Goal: Find contact information: Find contact information

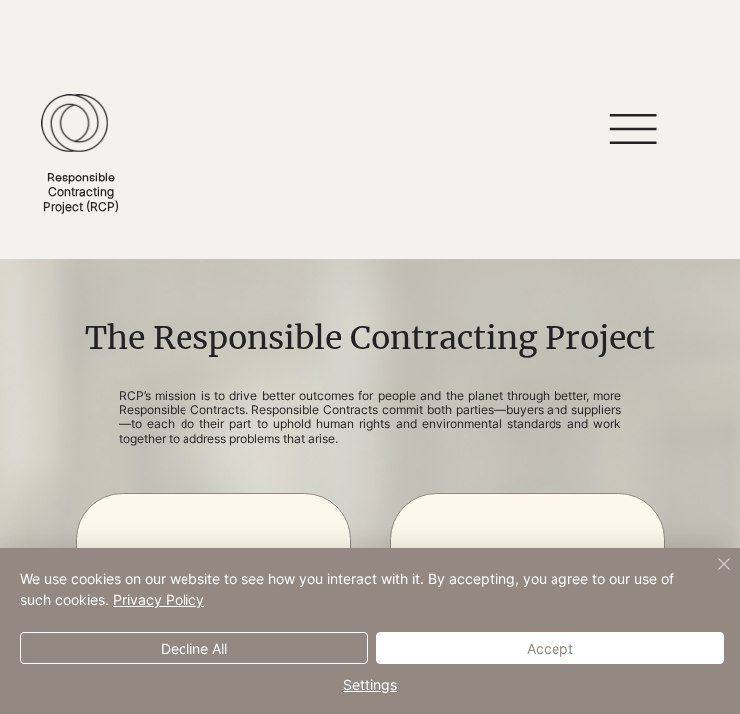
click at [726, 560] on img "Close" at bounding box center [724, 564] width 24 height 24
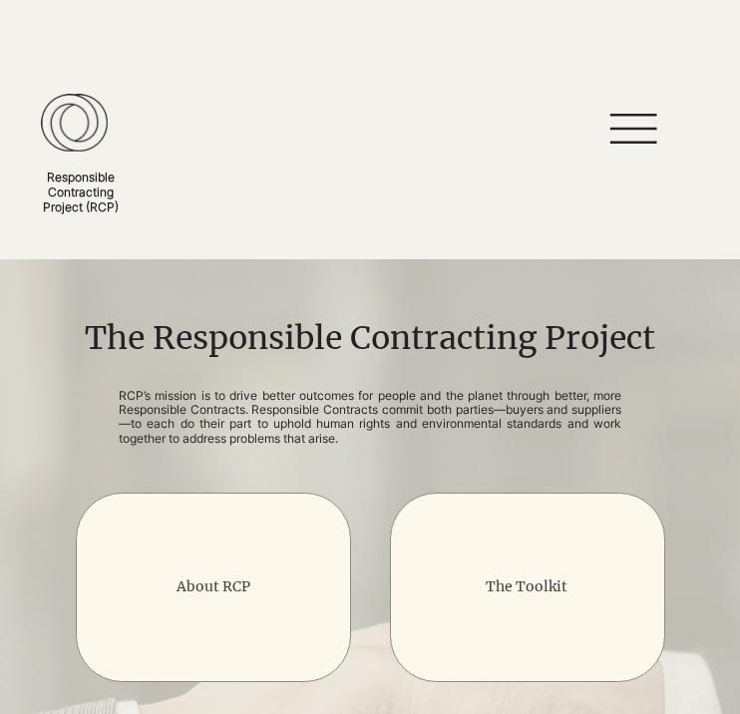
click at [633, 108] on div at bounding box center [370, 129] width 740 height 259
click at [632, 122] on icon at bounding box center [633, 129] width 62 height 30
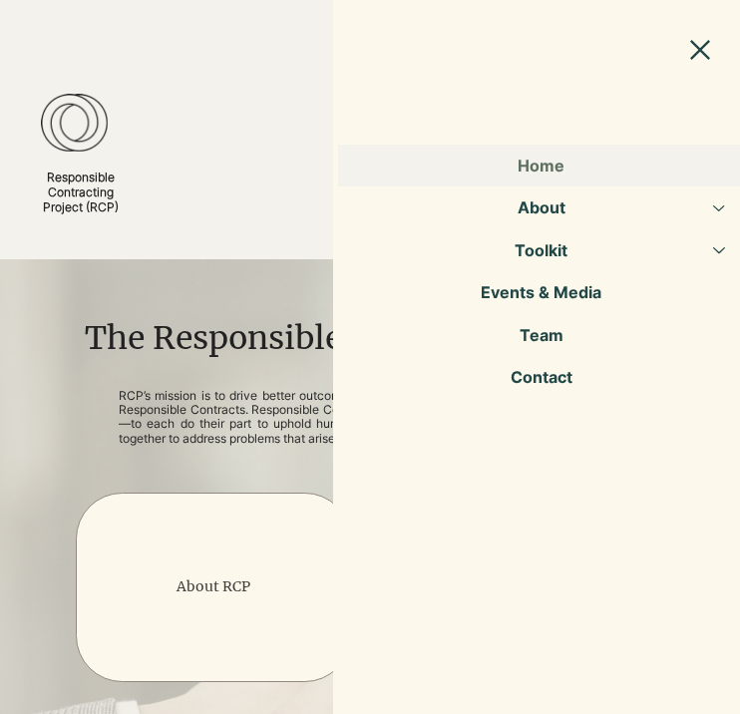
click at [543, 381] on link "Contact" at bounding box center [541, 377] width 407 height 42
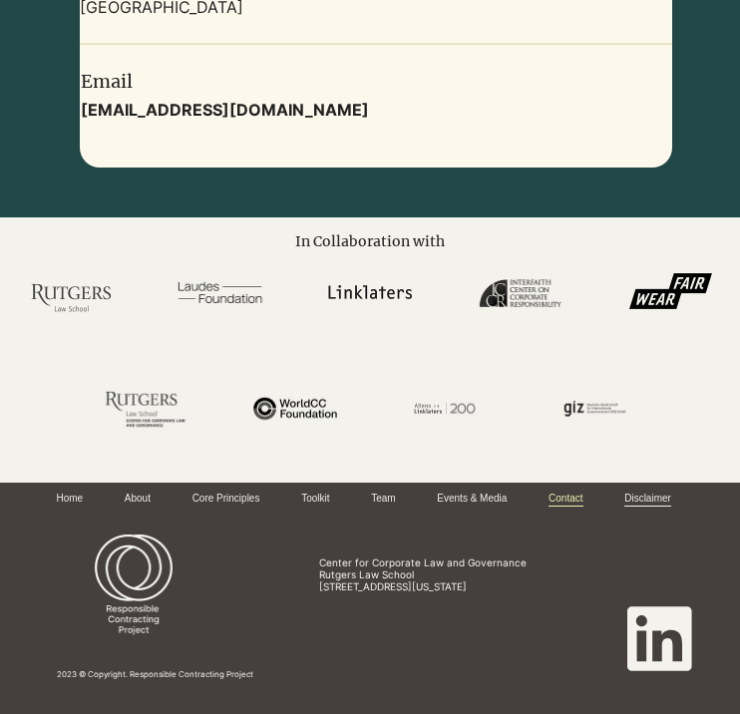
scroll to position [1164, 0]
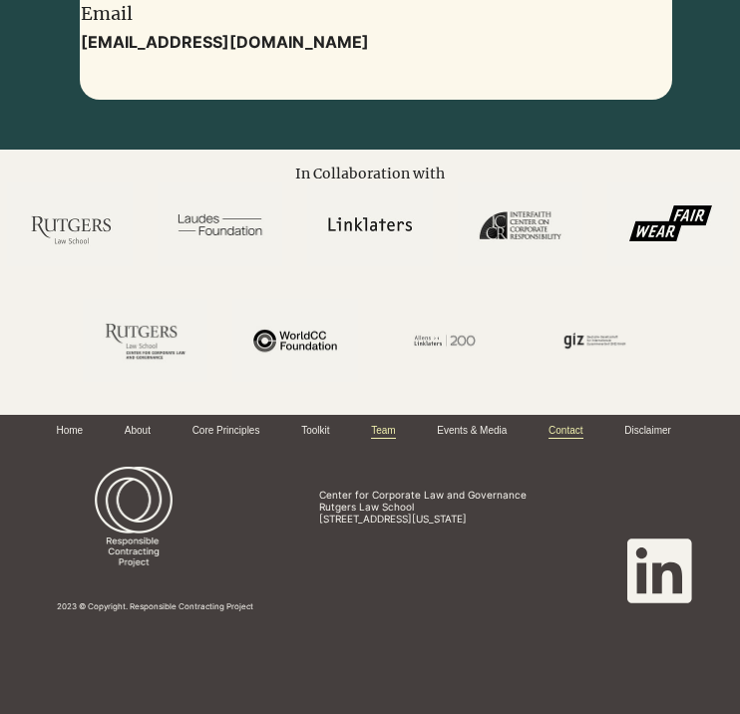
click at [395, 434] on link "Team" at bounding box center [383, 431] width 24 height 15
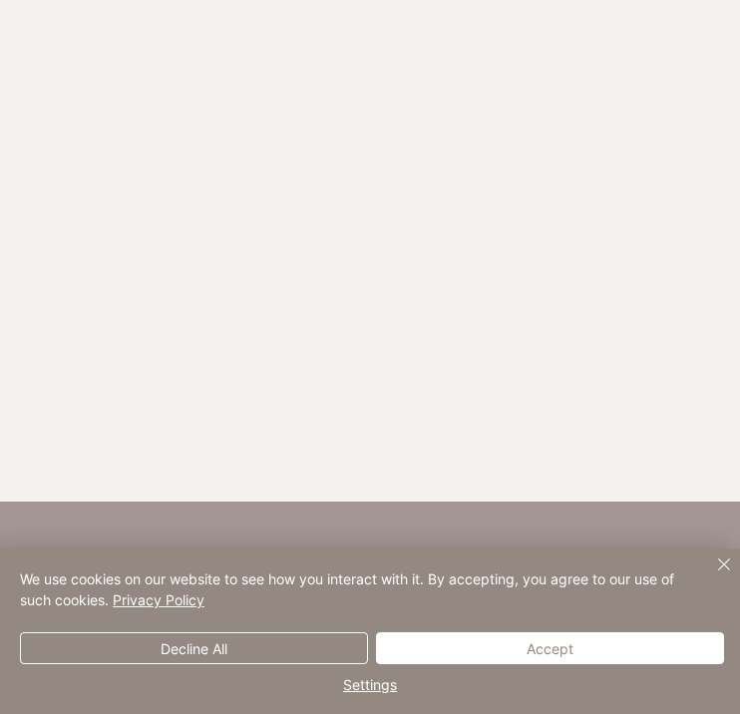
scroll to position [8320, 0]
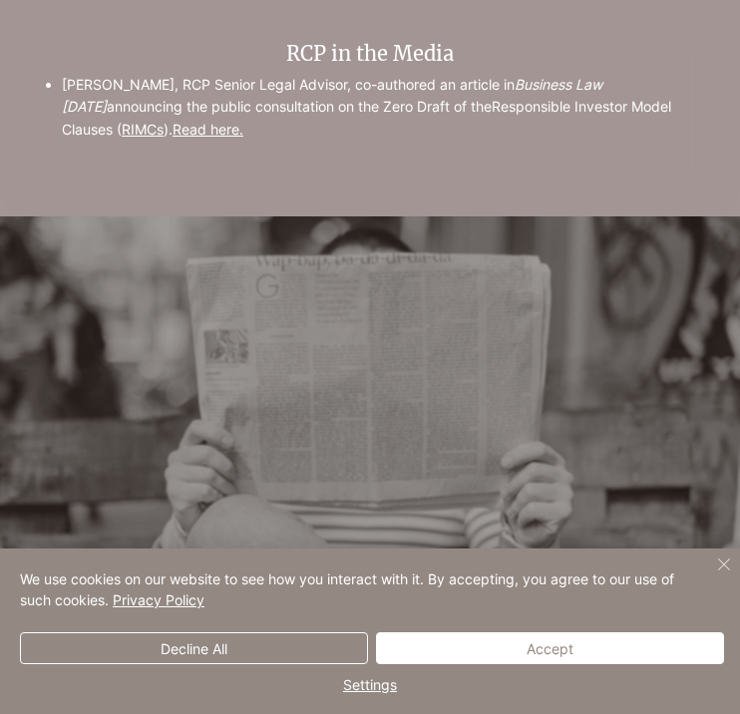
click at [720, 561] on img "Close" at bounding box center [724, 564] width 24 height 24
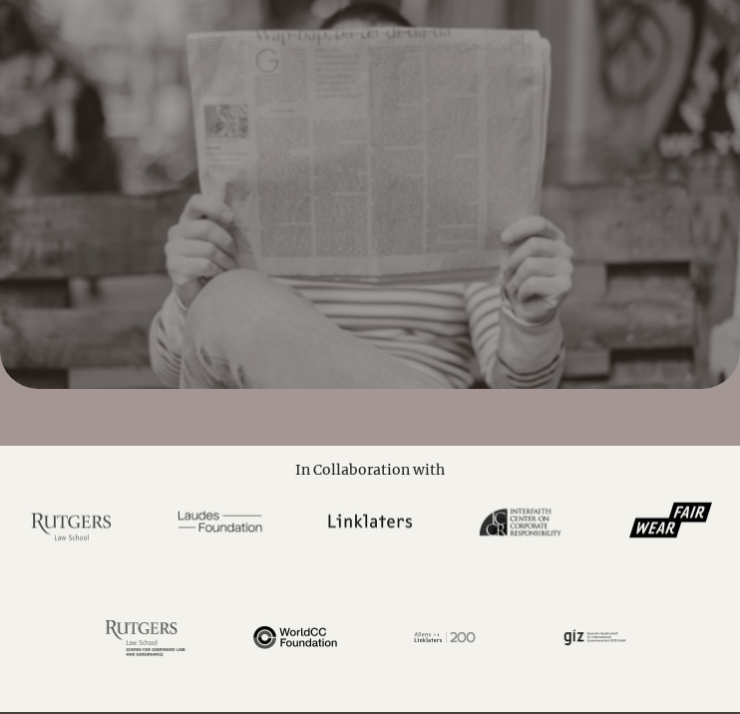
scroll to position [8842, 0]
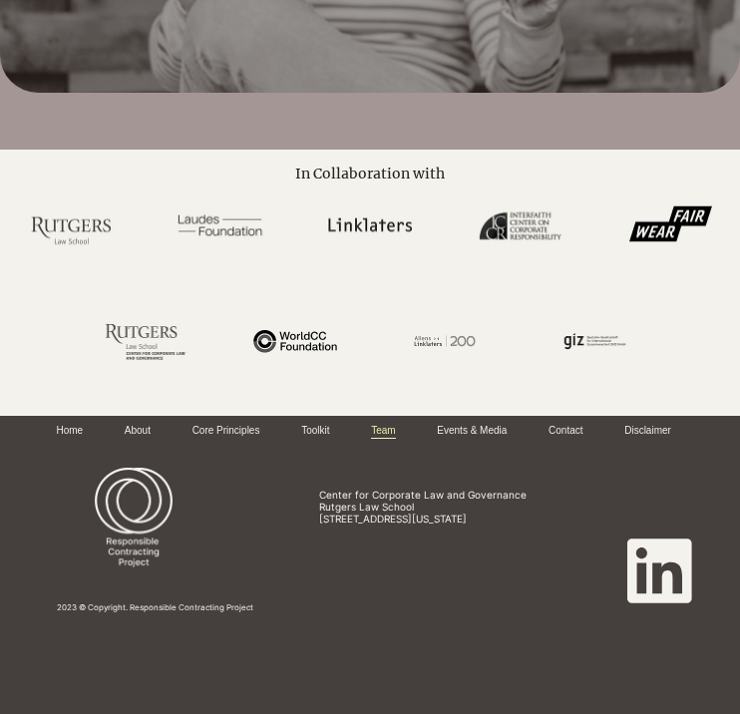
click at [652, 612] on icon at bounding box center [659, 571] width 65 height 91
